Goal: Check status: Check status

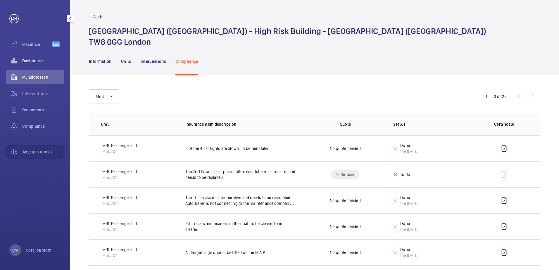
click at [37, 59] on span "Dashboard" at bounding box center [43, 61] width 42 height 6
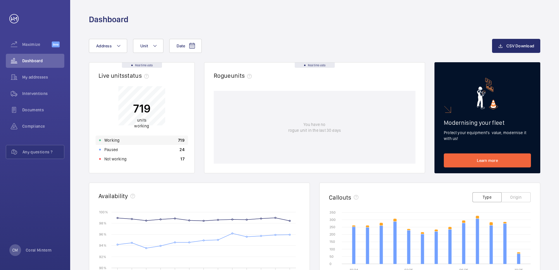
click at [140, 141] on div "Working 719" at bounding box center [142, 140] width 92 height 9
